Goal: Answer question/provide support: Share knowledge or assist other users

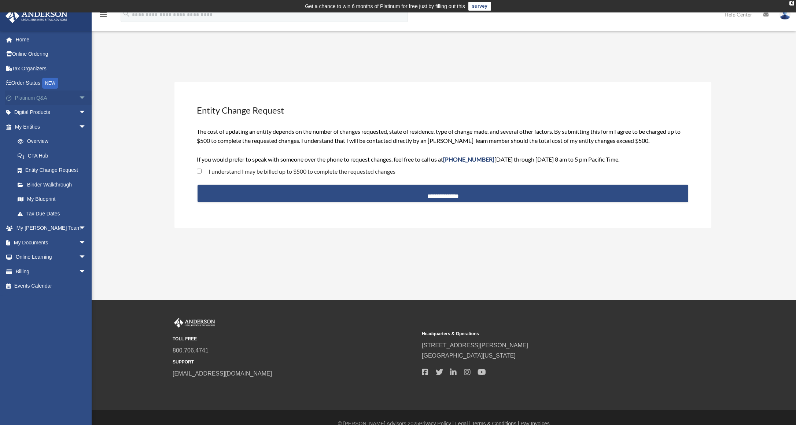
click at [69, 95] on link "Platinum Q&A arrow_drop_down" at bounding box center [51, 98] width 92 height 15
click at [80, 96] on span "arrow_drop_down" at bounding box center [86, 98] width 15 height 15
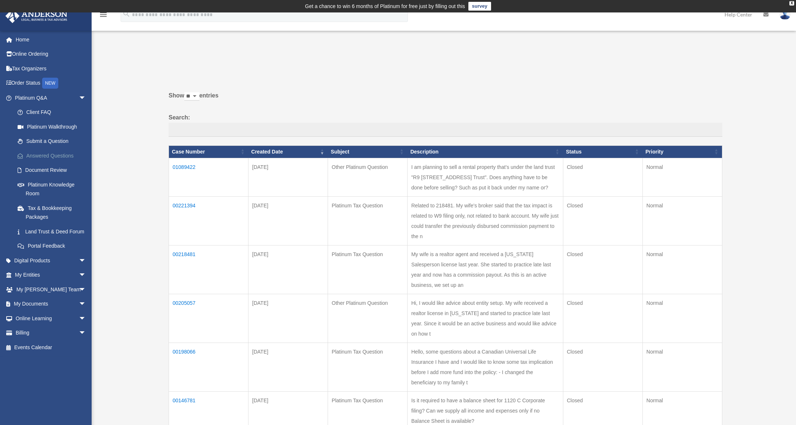
click at [63, 153] on link "Answered Questions" at bounding box center [53, 155] width 87 height 15
click at [189, 156] on th "Case Number" at bounding box center [209, 151] width 80 height 12
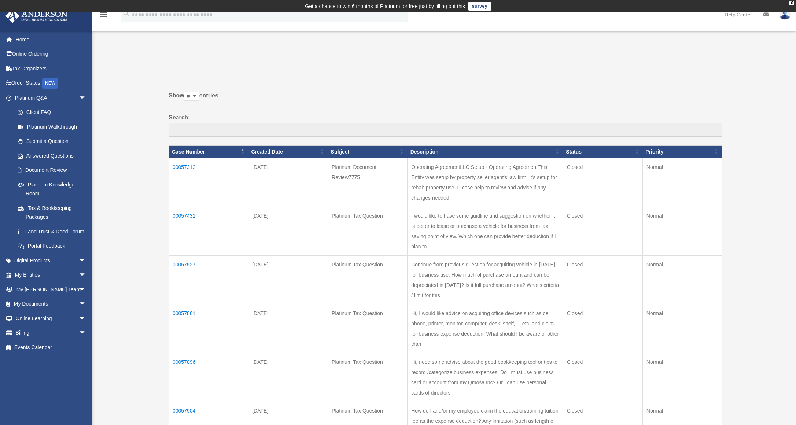
click at [278, 152] on th "Created Date" at bounding box center [288, 151] width 80 height 12
click at [320, 152] on th "Created Date" at bounding box center [288, 151] width 80 height 12
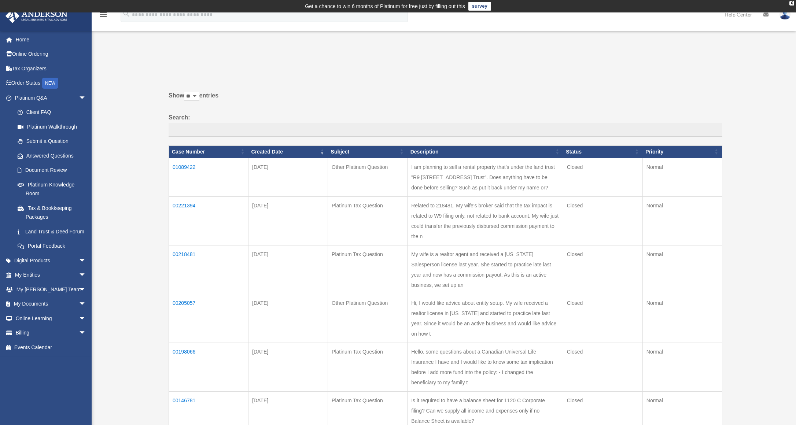
click at [184, 165] on td "01089422" at bounding box center [209, 177] width 80 height 38
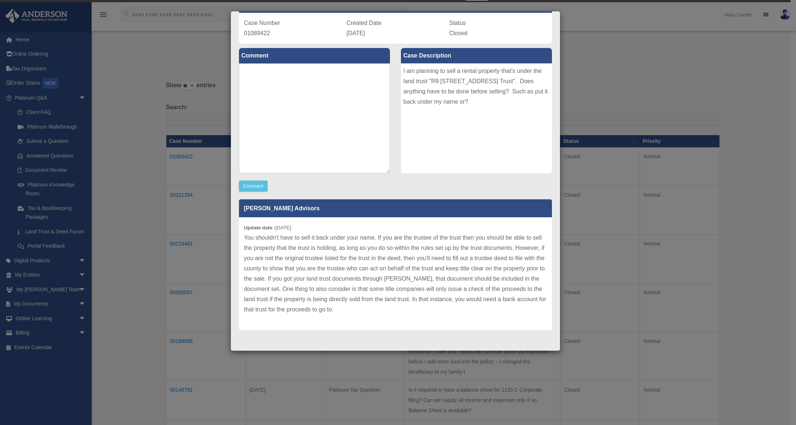
scroll to position [55, 0]
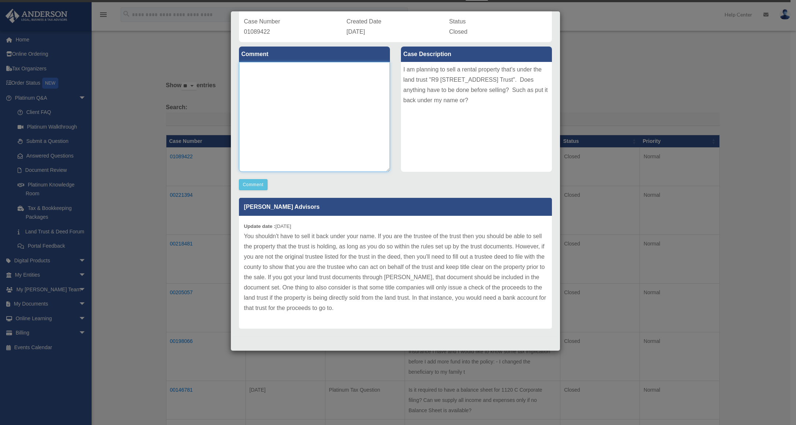
click at [305, 115] on textarea at bounding box center [314, 117] width 151 height 110
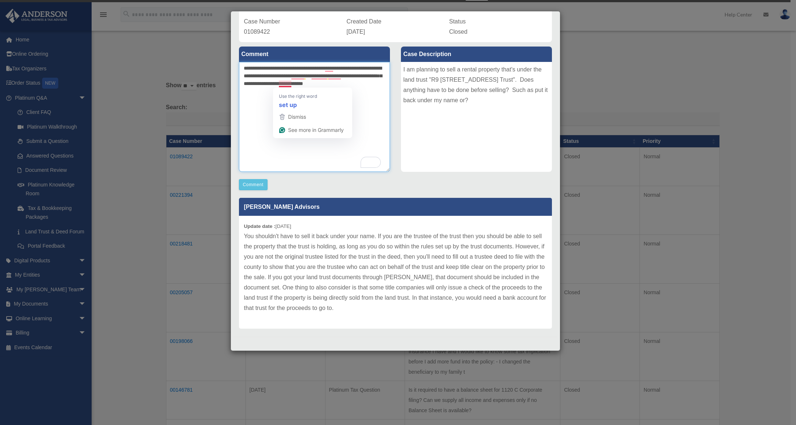
click at [286, 84] on textarea "**********" at bounding box center [314, 117] width 151 height 110
click at [321, 77] on textarea "**********" at bounding box center [314, 117] width 151 height 110
click at [340, 74] on textarea "**********" at bounding box center [314, 117] width 151 height 110
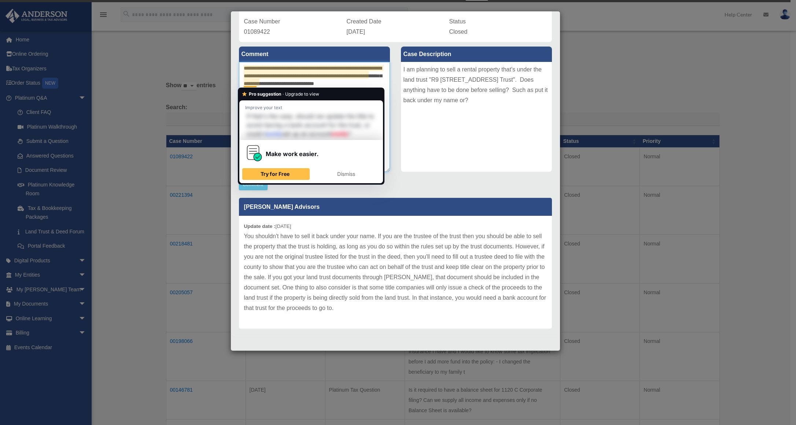
click at [327, 67] on textarea "**********" at bounding box center [314, 117] width 151 height 110
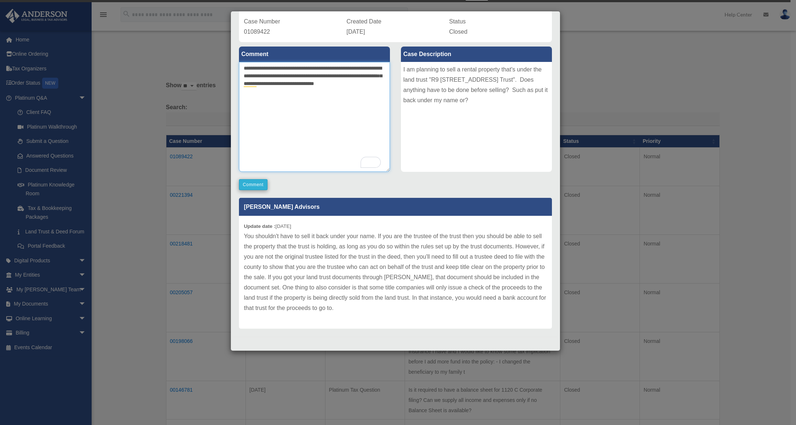
type textarea "**********"
click at [262, 186] on button "Comment" at bounding box center [253, 184] width 29 height 11
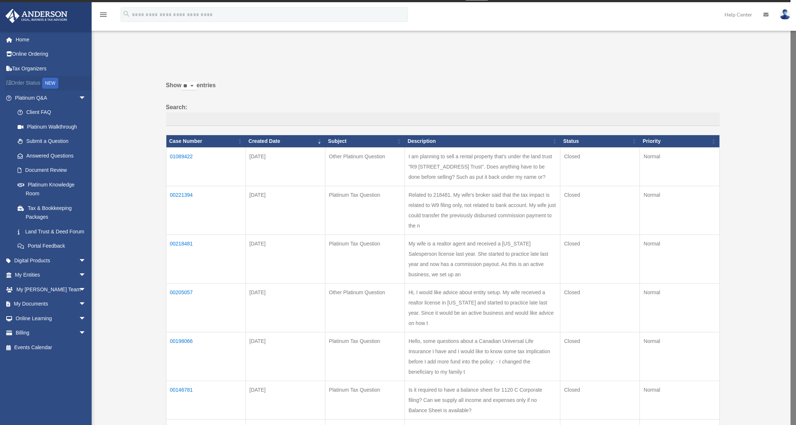
click at [37, 86] on link "Order Status NEW" at bounding box center [51, 83] width 92 height 15
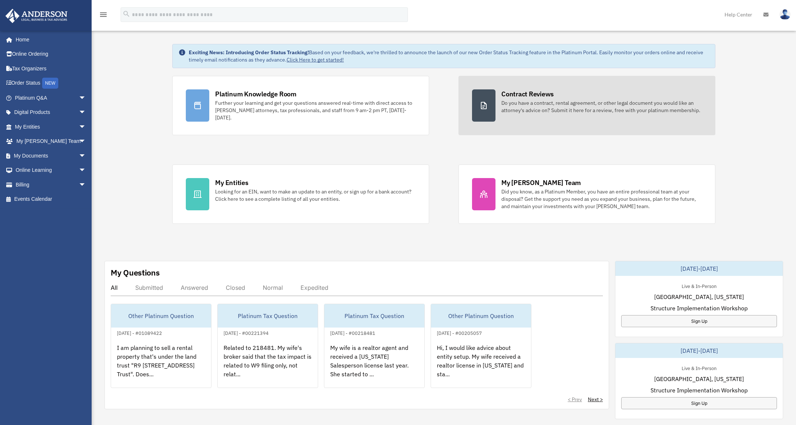
scroll to position [33, 0]
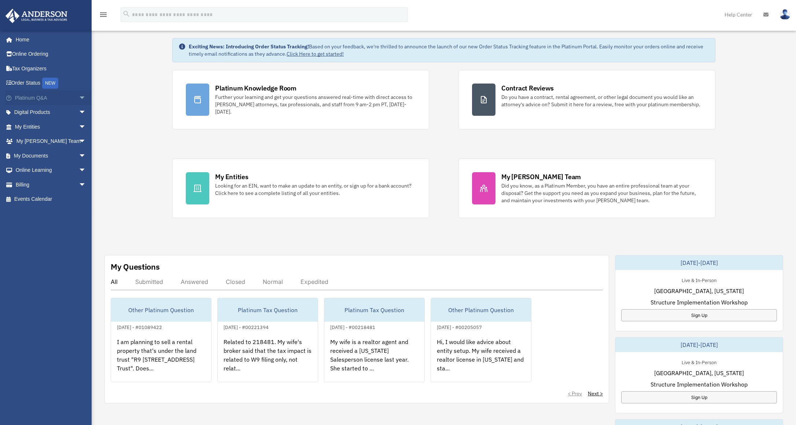
click at [80, 100] on span "arrow_drop_down" at bounding box center [86, 98] width 15 height 15
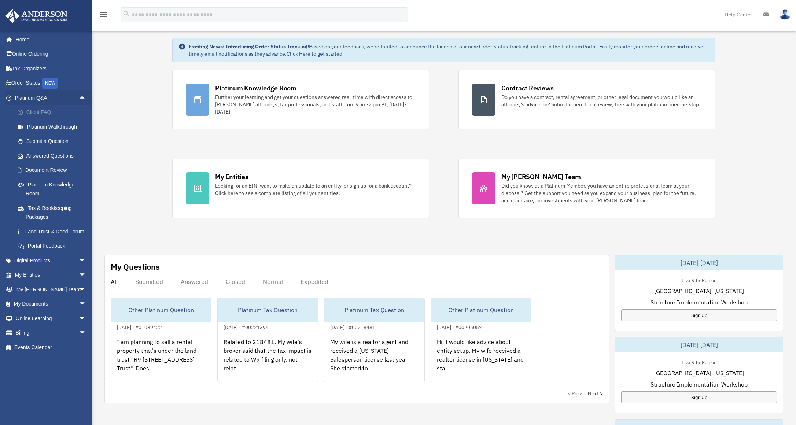
click at [70, 114] on link "Client FAQ" at bounding box center [53, 112] width 87 height 15
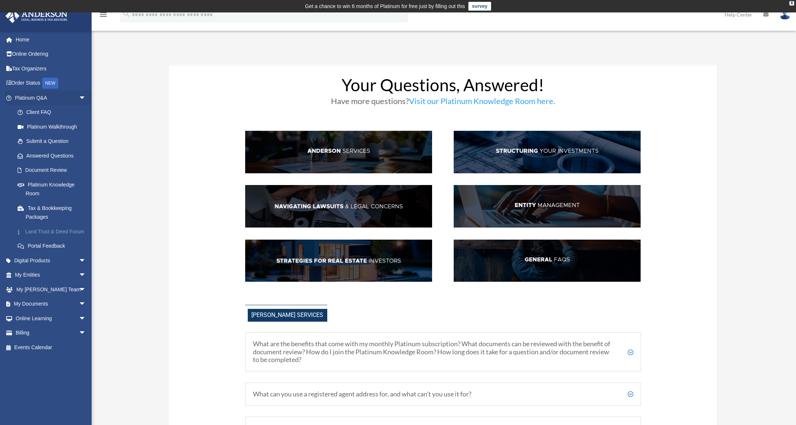
click at [60, 232] on link "Land Trust & Deed Forum" at bounding box center [53, 231] width 87 height 15
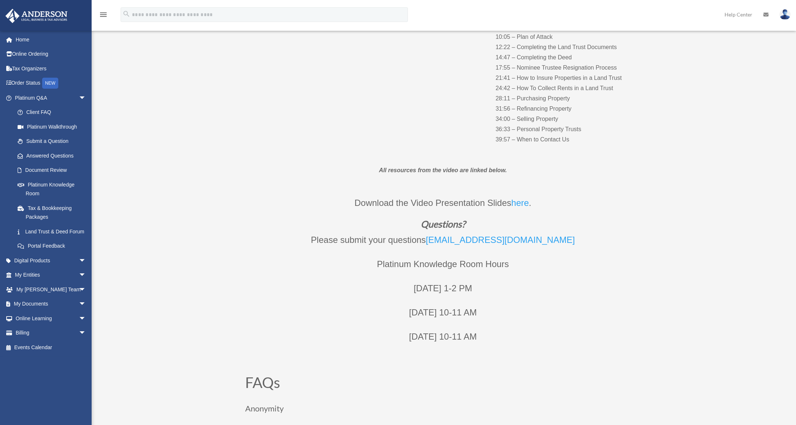
scroll to position [391, 0]
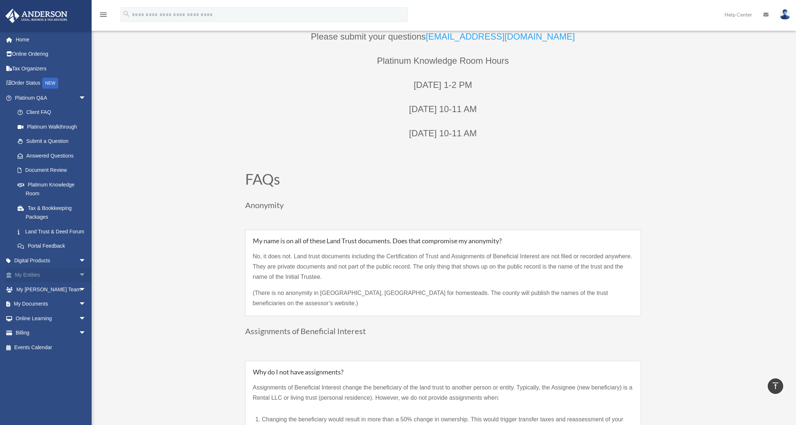
click at [79, 281] on span "arrow_drop_down" at bounding box center [86, 275] width 15 height 15
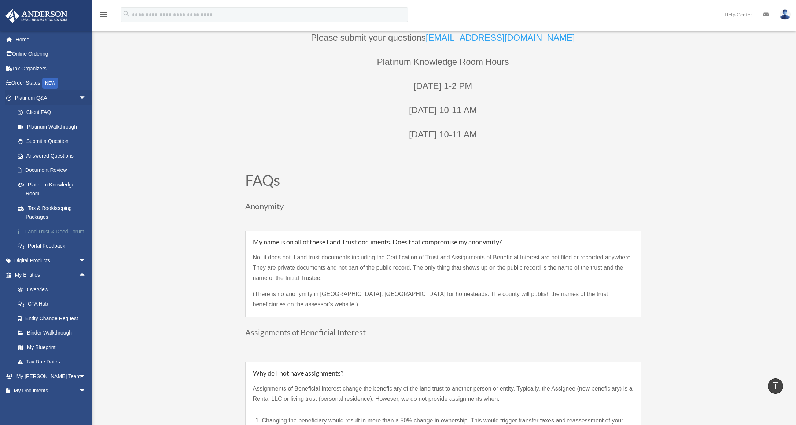
scroll to position [390, 0]
click at [52, 297] on link "Overview" at bounding box center [53, 289] width 87 height 15
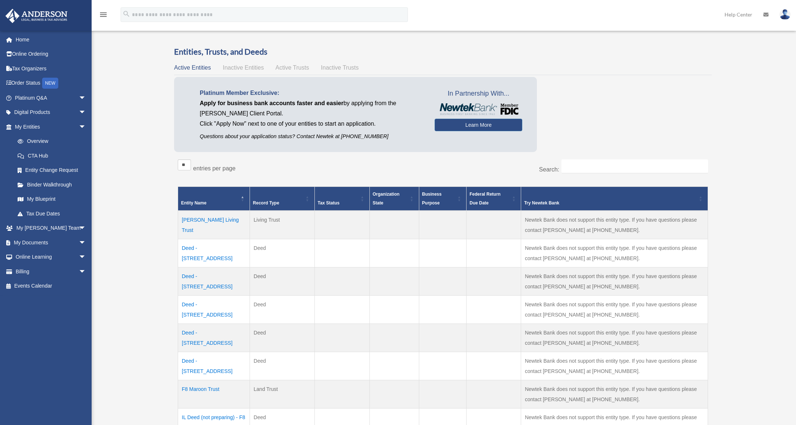
scroll to position [139, 0]
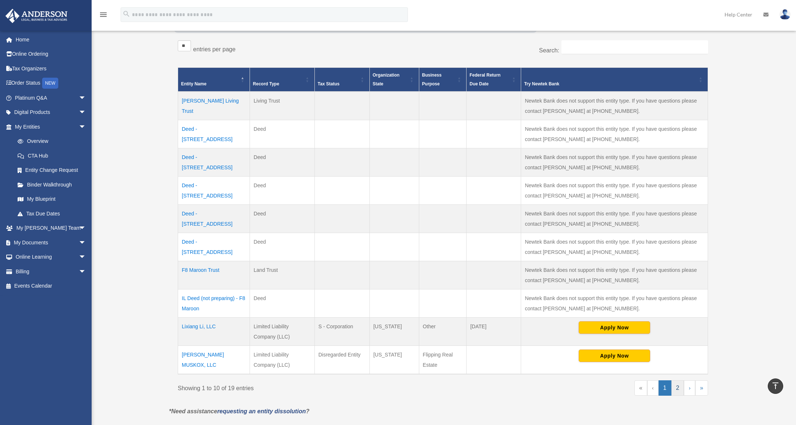
click at [680, 387] on link "2" at bounding box center [677, 387] width 13 height 15
